Goal: Find specific page/section: Find specific page/section

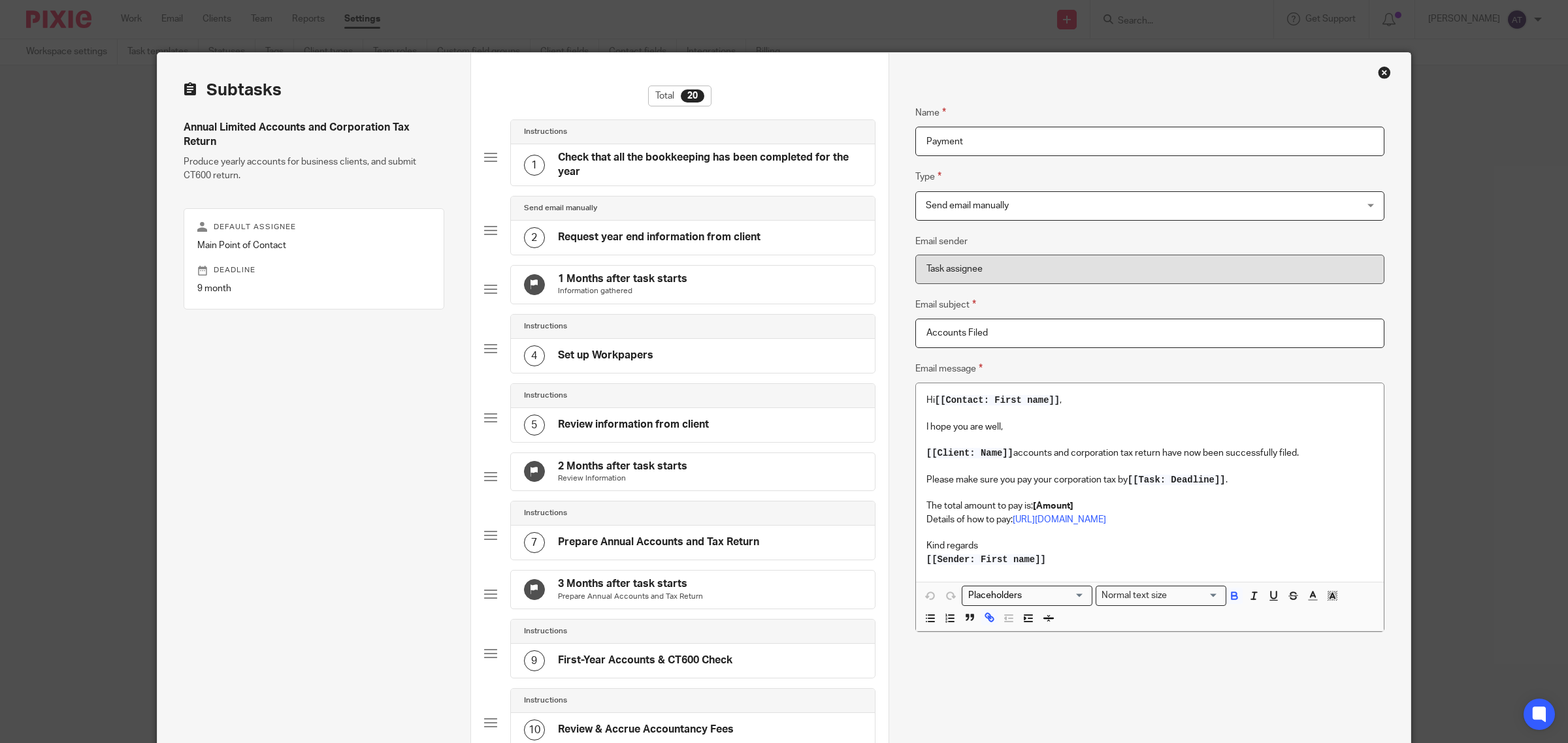
click at [1377, 70] on div "Close this dialog window" at bounding box center [1384, 72] width 13 height 13
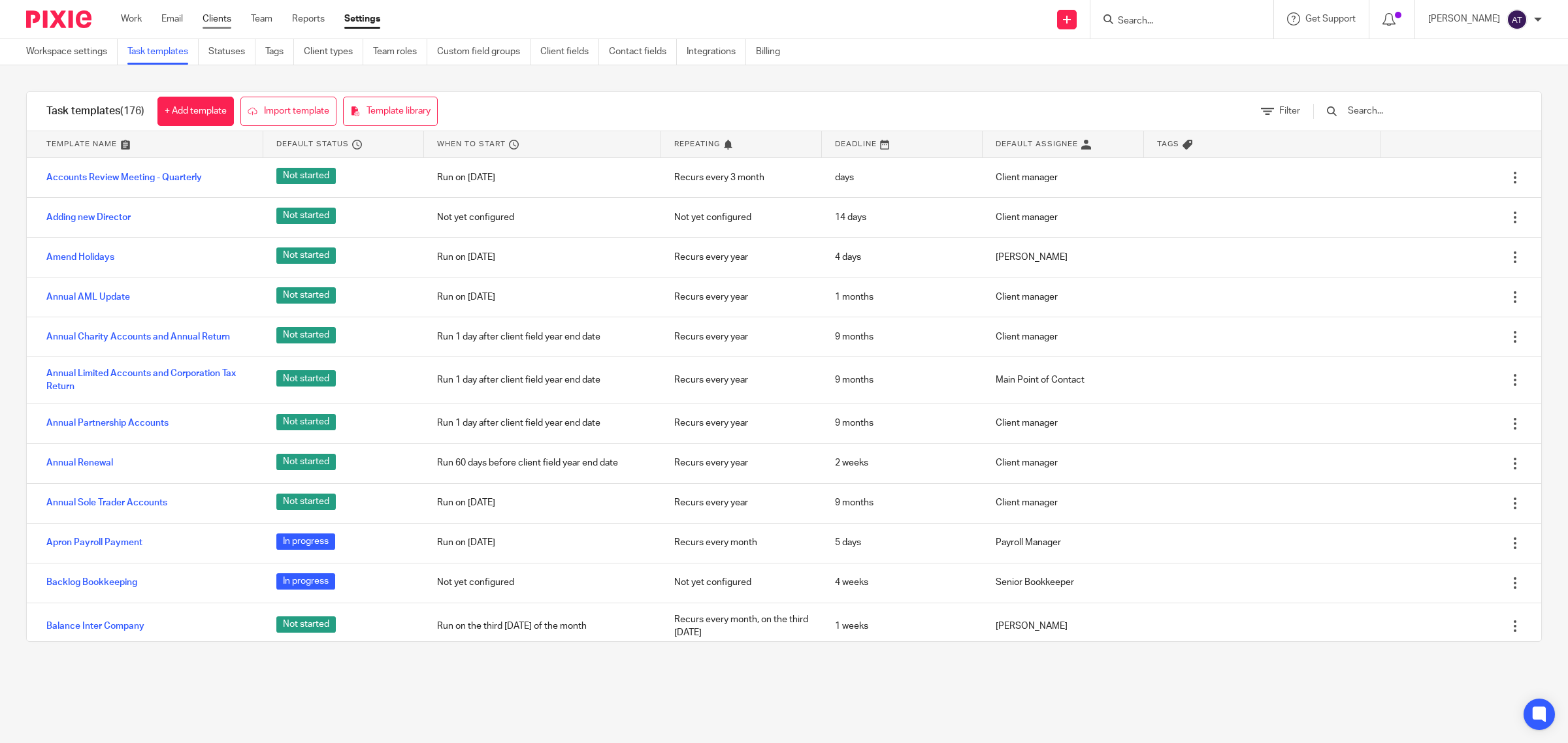
click at [217, 17] on link "Clients" at bounding box center [216, 19] width 28 height 13
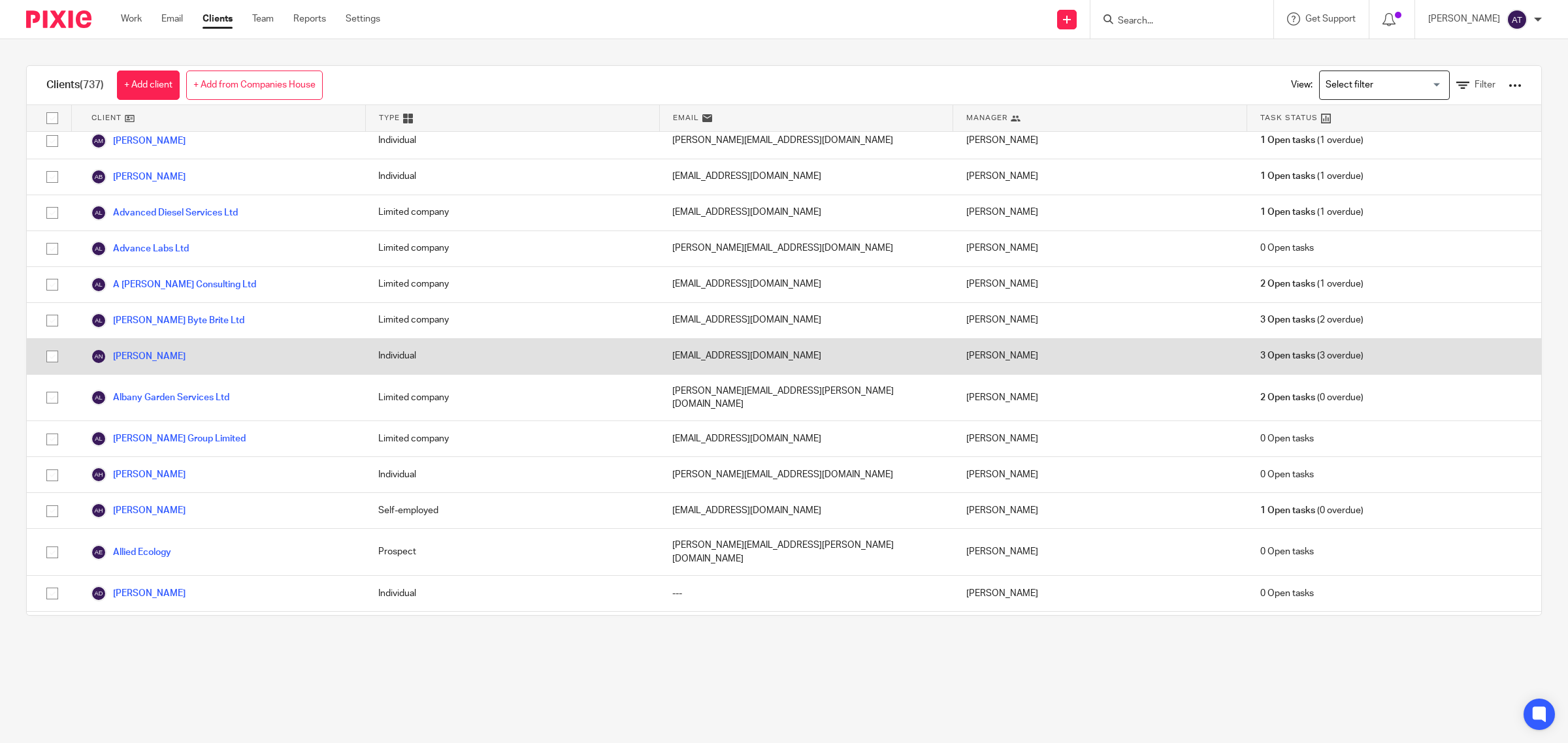
scroll to position [408, 0]
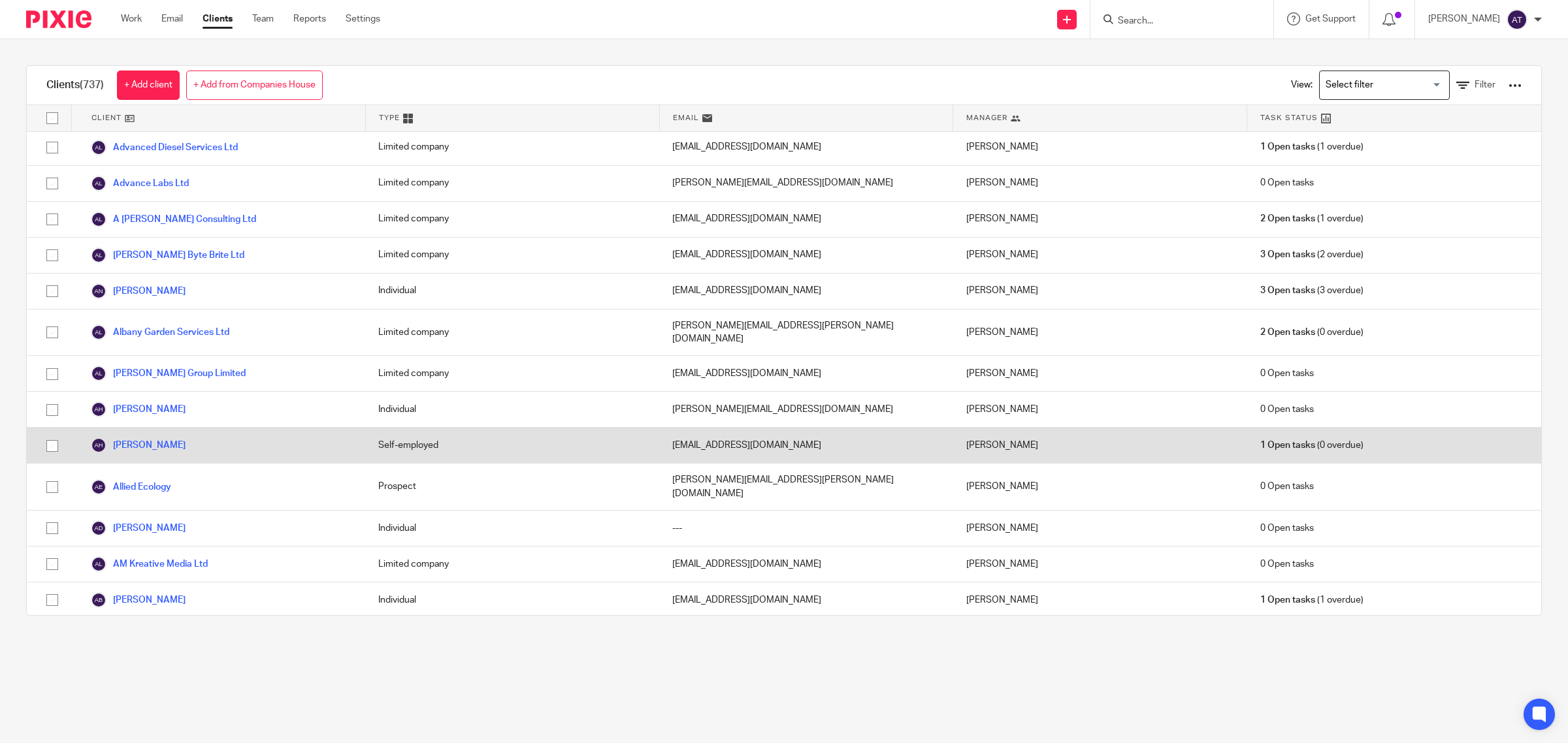
click at [47, 434] on input "checkbox" at bounding box center [53, 446] width 25 height 25
checkbox input "true"
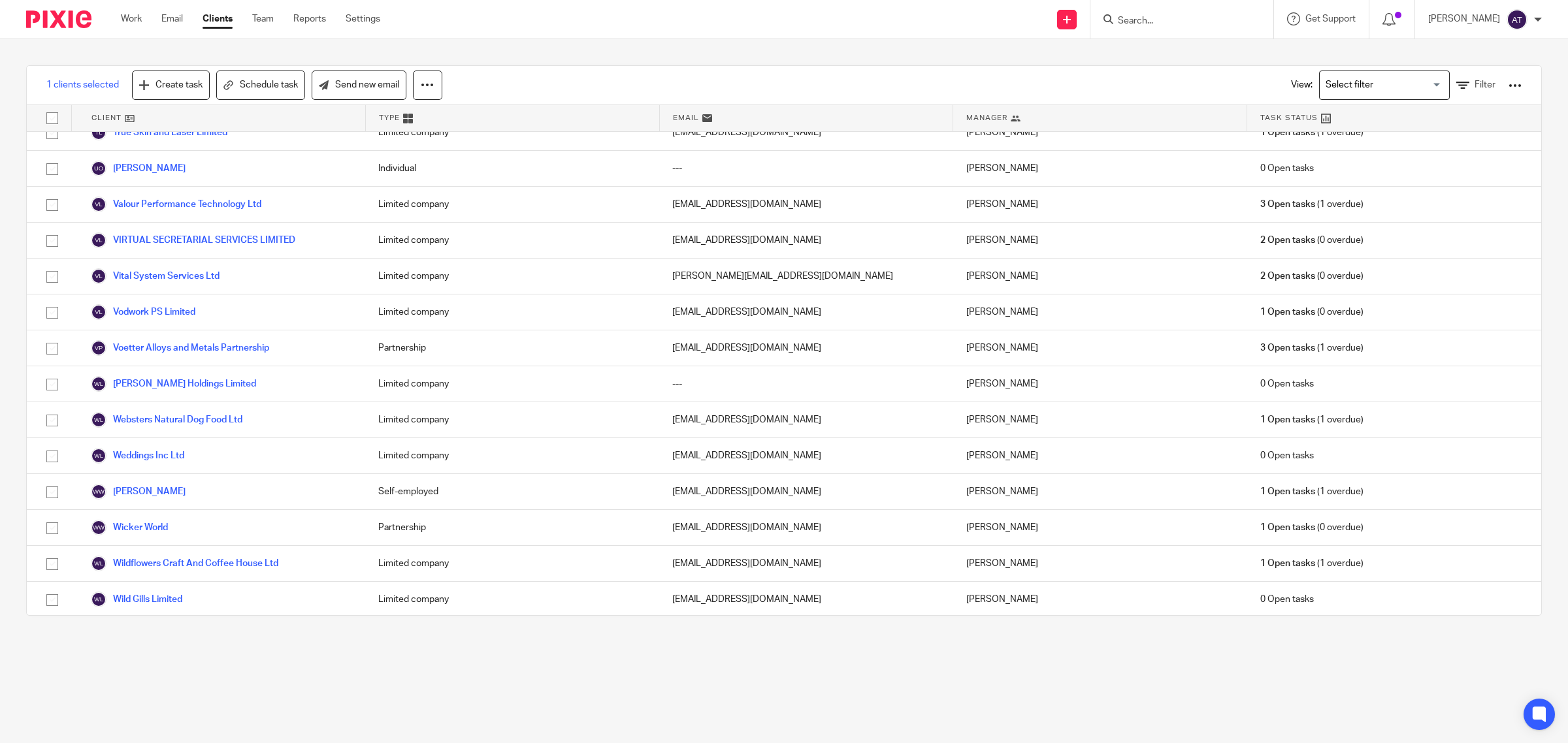
scroll to position [26117, 0]
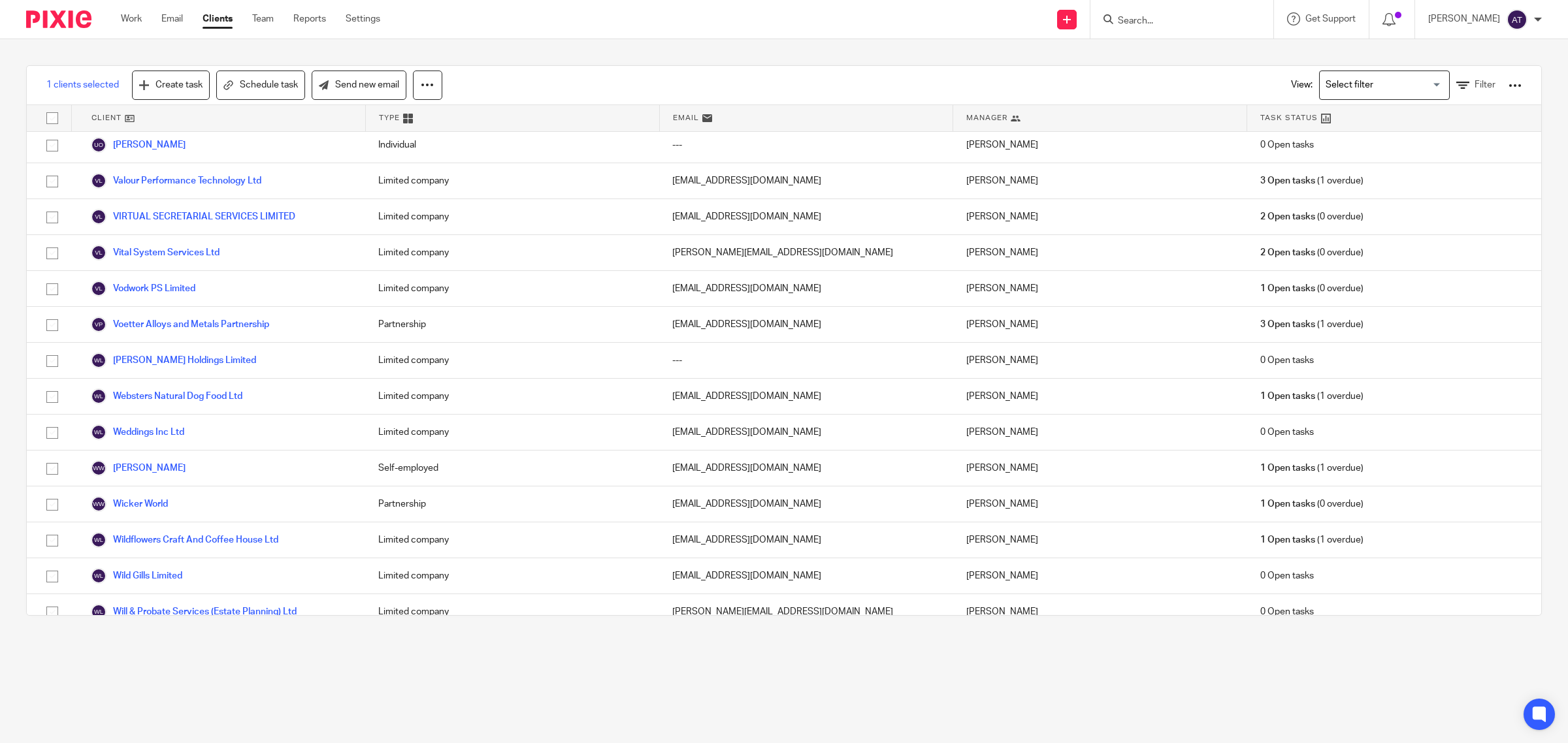
click at [1151, 18] on input "Search" at bounding box center [1175, 21] width 118 height 12
type input "nur"
click at [1183, 49] on link at bounding box center [1224, 56] width 221 height 30
